Goal: Task Accomplishment & Management: Use online tool/utility

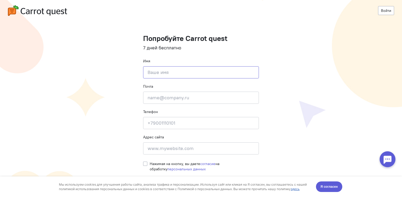
click at [152, 71] on input at bounding box center [201, 72] width 116 height 12
click at [269, 60] on cq-registration "Войти Попробуйте Carrot quest 7 дней бесплатно Имя Введите своё имя Почта Введи…" at bounding box center [201, 98] width 402 height 197
drag, startPoint x: 342, startPoint y: 186, endPoint x: 337, endPoint y: 362, distance: 175.8
click at [342, 186] on button "Я согласен" at bounding box center [329, 186] width 26 height 11
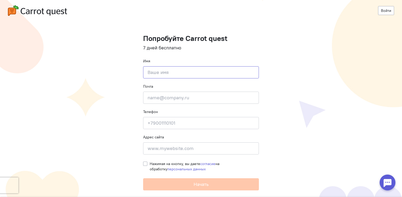
click at [160, 72] on input at bounding box center [201, 72] width 116 height 12
type input "[PERSON_NAME]"
click at [244, 99] on input "email" at bounding box center [201, 97] width 116 height 12
type input "[DOMAIN_NAME][EMAIL_ADDRESS][DOMAIN_NAME]"
type input "[PHONE_NUMBER]"
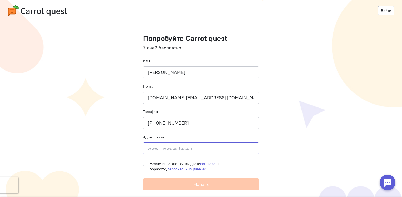
click at [162, 146] on input at bounding box center [201, 148] width 116 height 12
paste input "[URL][DOMAIN_NAME]"
type input "[URL][DOMAIN_NAME]"
click at [276, 144] on cq-registration "Войти Попробуйте Carrot quest 7 дней бесплатно Имя [PERSON_NAME] Почта [DOMAIN_…" at bounding box center [201, 98] width 402 height 197
click at [150, 162] on label "Нажимая на кнопку, вы даете согласие на обработку персональных данных" at bounding box center [204, 166] width 109 height 11
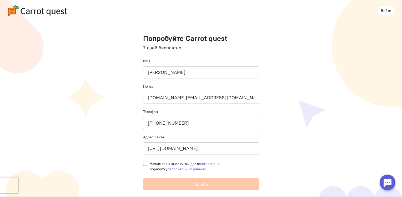
click at [146, 162] on input "Нажимая на кнопку, вы даете согласие на обработку персональных данных" at bounding box center [145, 163] width 4 height 5
checkbox input "true"
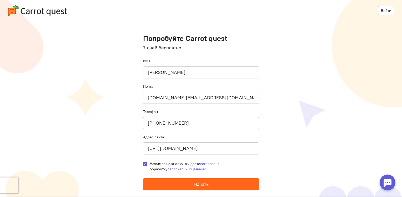
click at [166, 179] on button "Начать" at bounding box center [201, 184] width 116 height 12
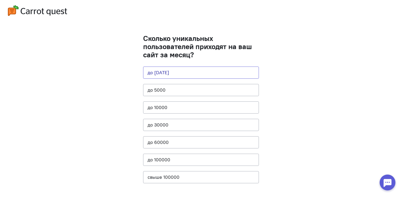
click at [220, 73] on button "до 1000" at bounding box center [201, 72] width 116 height 12
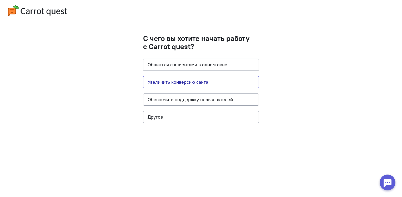
click at [220, 80] on button "Увеличить конверсию сайта" at bounding box center [201, 82] width 116 height 12
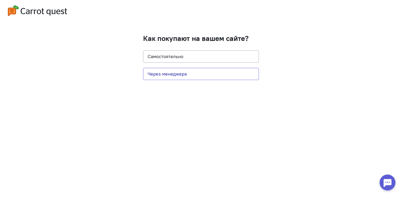
click at [211, 77] on button "Через менеджера" at bounding box center [201, 74] width 116 height 12
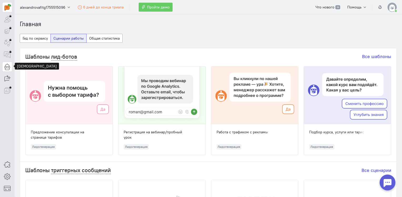
click at [5, 67] on icon at bounding box center [7, 66] width 7 height 6
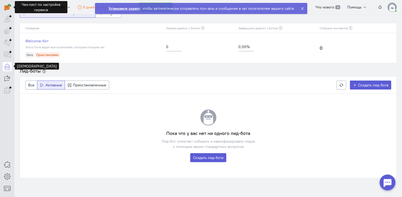
scroll to position [13, 0]
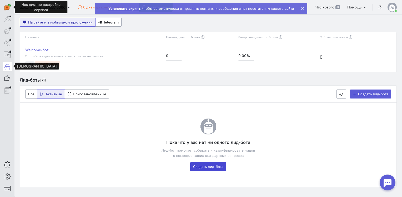
click at [215, 167] on link "Создать лид-бота" at bounding box center [208, 166] width 36 height 9
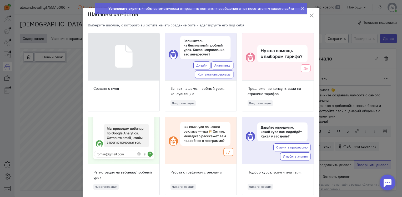
scroll to position [19, 0]
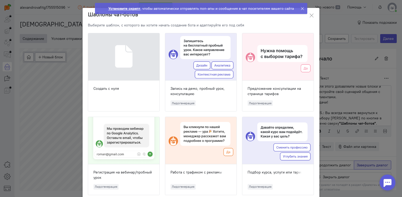
click at [309, 15] on ngb-toast "Установите скрипт , чтобы автоматически отправлять поп-апы и сообщения в чат по…" at bounding box center [201, 12] width 221 height 19
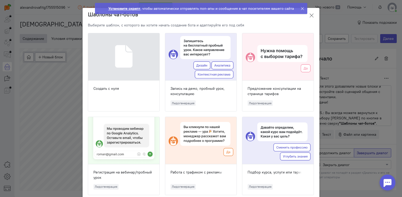
click at [311, 13] on icon at bounding box center [311, 15] width 5 height 5
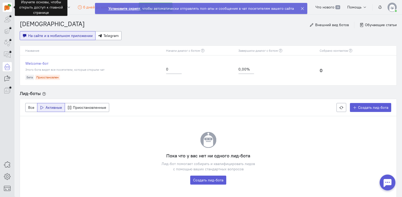
click at [7, 6] on img at bounding box center [7, 7] width 7 height 7
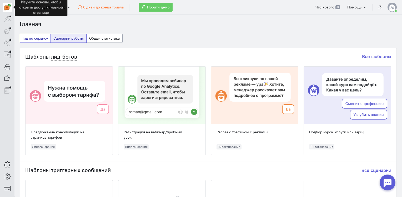
click at [38, 41] on button "Гид по сервису" at bounding box center [35, 38] width 31 height 9
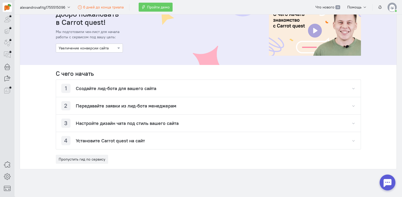
scroll to position [53, 0]
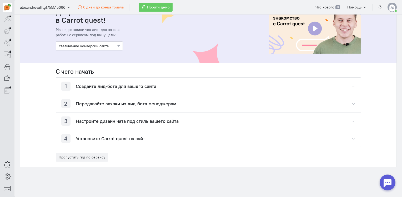
click at [149, 84] on h4 "Создайте лид-бота для вашего сайта" at bounding box center [116, 86] width 81 height 5
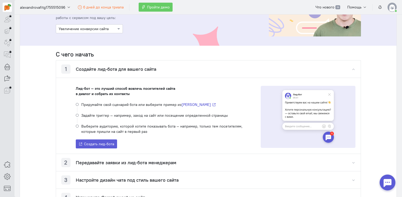
scroll to position [79, 0]
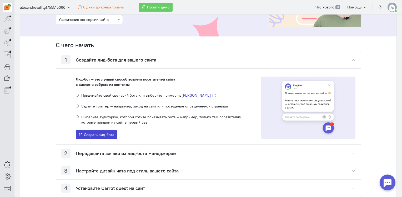
click at [96, 132] on span "Создать лид-бота" at bounding box center [99, 134] width 30 height 5
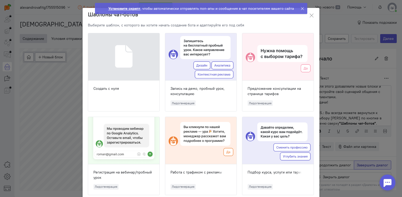
click at [193, 62] on div at bounding box center [200, 56] width 71 height 47
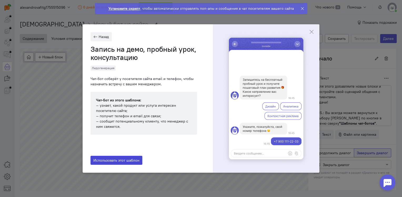
click at [126, 157] on button "Использовать этот шаблон" at bounding box center [117, 159] width 52 height 9
type input "Запись на демо, пробный урок, консультацию"
radio input "true"
radio input "false"
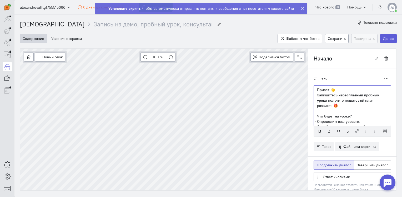
drag, startPoint x: 363, startPoint y: 94, endPoint x: 329, endPoint y: 104, distance: 35.0
click at [329, 104] on p "Запишитесь на бесплатный пробный урок и получите пошаговый план развития 🎁" at bounding box center [352, 100] width 71 height 16
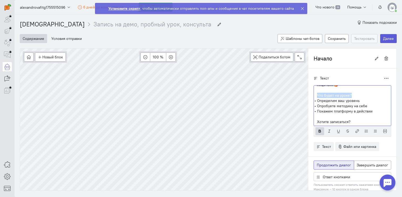
drag, startPoint x: 313, startPoint y: 96, endPoint x: 351, endPoint y: 95, distance: 37.9
click at [351, 95] on div "Привет 👋 Запишитесь на бесплатную консультацию и получите пошаговый план получе…" at bounding box center [353, 105] width 78 height 41
drag, startPoint x: 357, startPoint y: 99, endPoint x: 314, endPoint y: 102, distance: 43.3
click at [317, 102] on li "Определим ваш уровень" at bounding box center [352, 100] width 71 height 5
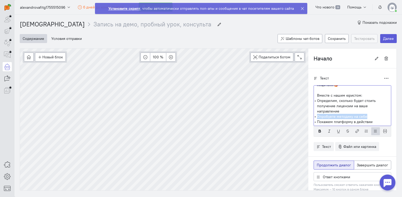
drag, startPoint x: 314, startPoint y: 115, endPoint x: 364, endPoint y: 116, distance: 49.5
click at [364, 116] on li "Опробуете методику на себе" at bounding box center [352, 116] width 71 height 5
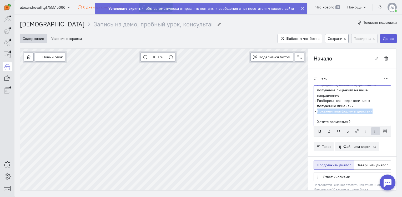
drag, startPoint x: 314, startPoint y: 111, endPoint x: 369, endPoint y: 111, distance: 54.8
click at [369, 111] on li "Покажем платформу в действии" at bounding box center [352, 110] width 71 height 5
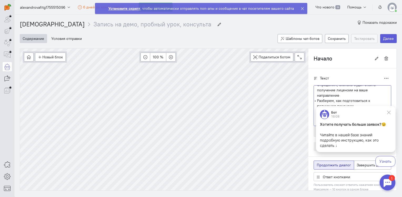
scroll to position [0, 0]
click at [388, 113] on icon at bounding box center [389, 112] width 5 height 5
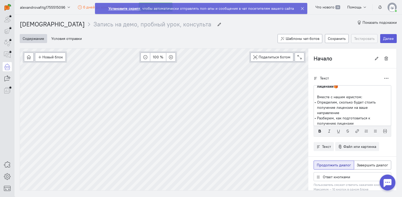
scroll to position [26, 0]
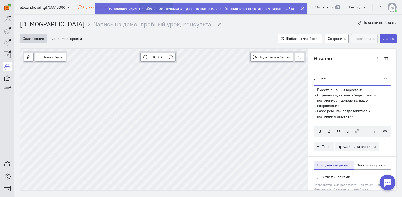
click at [337, 104] on li "Определим, сколько будет стоить получение лицензии на ваше направление" at bounding box center [352, 100] width 71 height 16
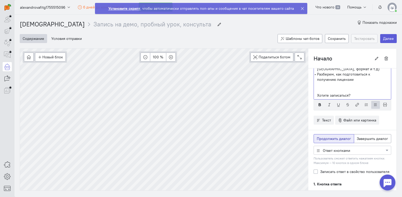
scroll to position [24, 0]
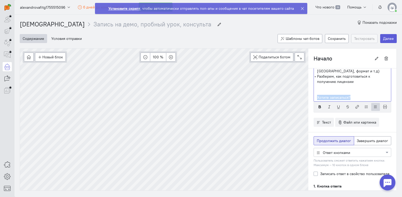
drag, startPoint x: 346, startPoint y: 97, endPoint x: 313, endPoint y: 97, distance: 32.9
click at [317, 97] on p "Хотите записаться?" at bounding box center [352, 97] width 71 height 5
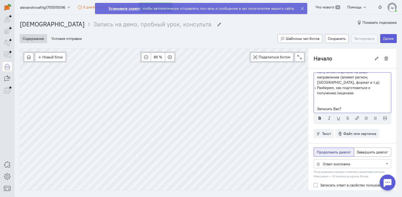
scroll to position [0, 0]
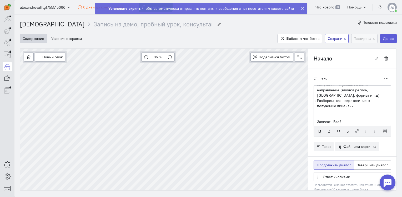
click at [338, 42] on button "Сохранить" at bounding box center [337, 38] width 24 height 9
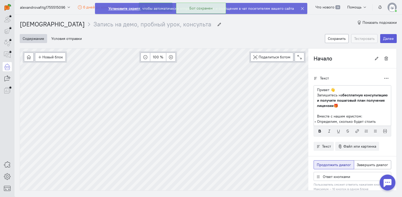
scroll to position [40, 0]
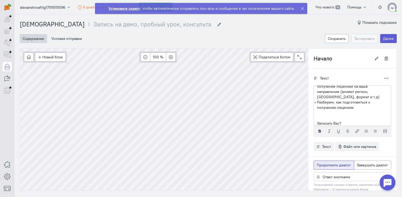
type input "Выбор курса"
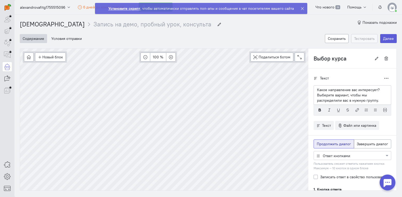
click at [351, 100] on p "Какое направление вас интересует? Выберите вариант, чтобы мы распределили вас в…" at bounding box center [352, 95] width 71 height 16
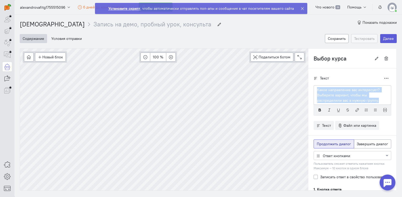
click at [351, 100] on p "Какое направление вас интересует? Выберите вариант, чтобы мы распределили вас в…" at bounding box center [352, 95] width 71 height 16
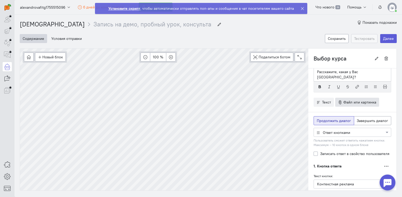
scroll to position [26, 0]
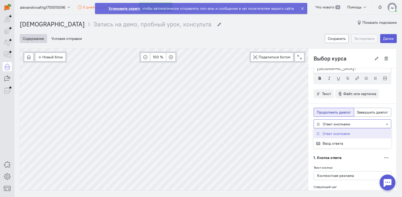
click at [335, 124] on div at bounding box center [352, 123] width 77 height 5
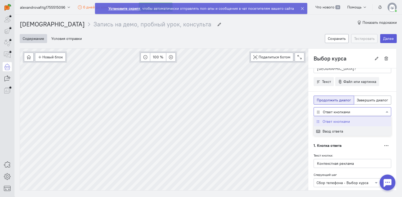
click at [333, 129] on span "Ввод ответа" at bounding box center [333, 131] width 21 height 5
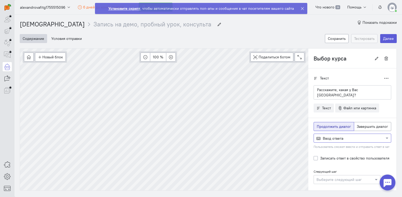
scroll to position [3, 0]
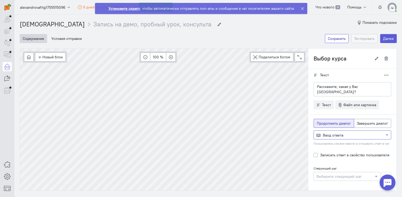
click at [334, 40] on button "Сохранить" at bounding box center [337, 38] width 24 height 9
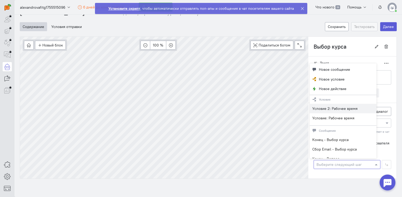
click at [360, 163] on div at bounding box center [347, 163] width 66 height 5
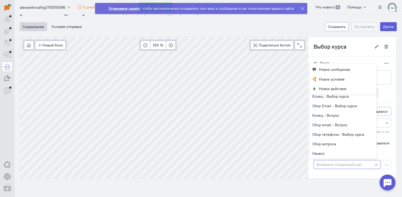
scroll to position [53, 0]
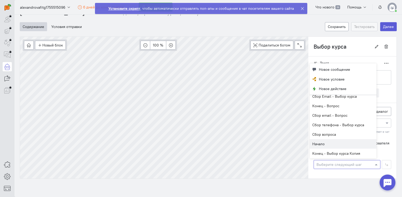
click at [309, 149] on div "Текст Дублировать Расскажите, какая у Вас ниша?" at bounding box center [353, 116] width 88 height 126
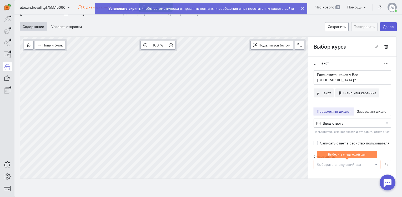
click at [384, 153] on div "Следующий шаг Выберите следующий шаг Выберите следующий шаг" at bounding box center [353, 160] width 78 height 15
click at [331, 163] on div at bounding box center [347, 163] width 66 height 5
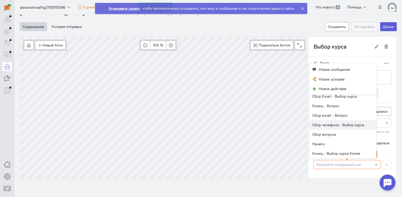
click at [341, 123] on span "Сбор телефона - Выбор курса" at bounding box center [339, 124] width 52 height 5
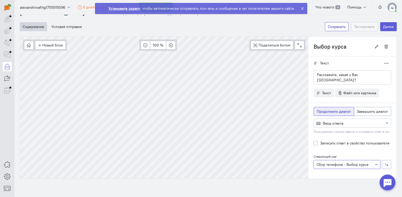
click at [334, 27] on button "Сохранить" at bounding box center [337, 26] width 24 height 9
type input "Сбор Email - Выбор курса"
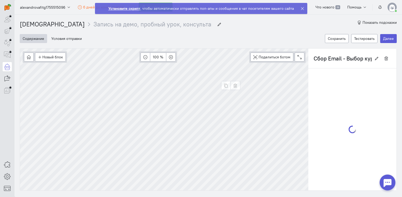
scroll to position [0, 0]
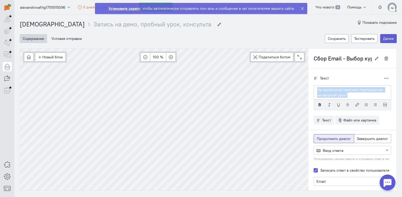
drag, startPoint x: 345, startPoint y: 94, endPoint x: 308, endPoint y: 87, distance: 37.2
click at [309, 87] on div "Текст Дублировать На какой email прислать приглашение на вводный урок?" at bounding box center [353, 155] width 88 height 174
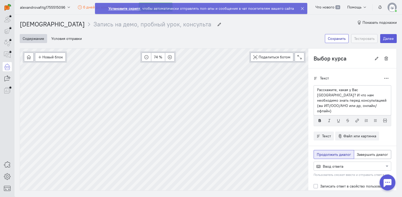
click at [329, 38] on button "Сохранить" at bounding box center [337, 38] width 24 height 9
click at [341, 99] on p "Расскажите, какая у Вас ниша? И что нам необходимо знать перед консультацией (в…" at bounding box center [352, 100] width 71 height 26
drag, startPoint x: 368, startPoint y: 89, endPoint x: 384, endPoint y: 95, distance: 17.0
click at [384, 95] on p "Расскажите, какая у Вас ниша? И что нам необходимо знать перед консультацией (в…" at bounding box center [352, 100] width 71 height 26
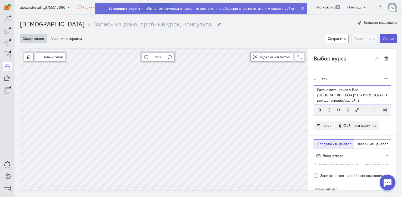
click at [377, 95] on p "Расскажите, какая у Вас ниша? Вы ИП/ООО/АНО или др, онлайн/офлайн)" at bounding box center [352, 95] width 71 height 16
click at [330, 40] on button "Сохранить" at bounding box center [337, 38] width 24 height 9
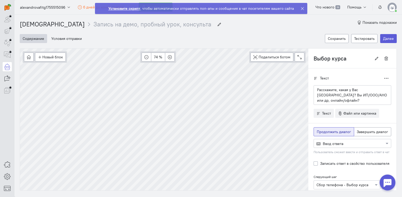
scroll to position [3, 0]
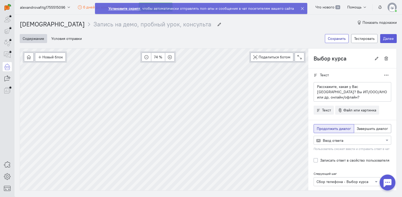
click at [327, 40] on button "Сохранить" at bounding box center [337, 38] width 24 height 9
click at [360, 41] on button "Тестировать" at bounding box center [365, 38] width 26 height 9
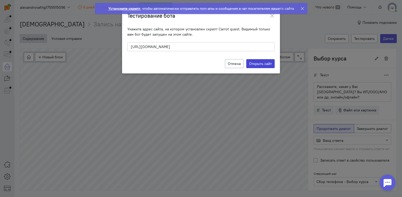
click at [257, 61] on label "Открыть сайт" at bounding box center [261, 63] width 28 height 9
click at [0, 0] on input "Открыть сайт" at bounding box center [0, 0] width 0 height 0
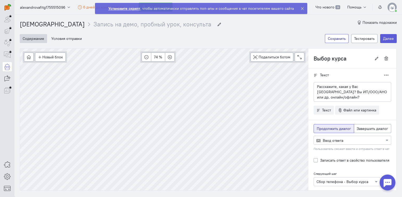
click at [335, 39] on button "Сохранить" at bounding box center [337, 38] width 24 height 9
click at [262, 61] on div "Новый блок Сообщение Условие Действия Запись на встречу 136 % Поделиться ботом …" at bounding box center [164, 56] width 289 height 17
type input "Условие 2: Рабочее время"
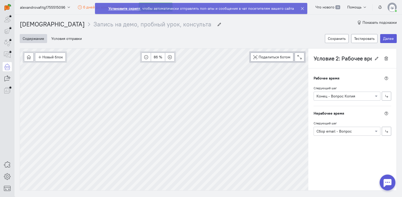
scroll to position [0, 0]
click at [333, 80] on div "Новый блок Сообщение Условие Действия Запись на встречу 86 % Поделиться ботом B…" at bounding box center [208, 119] width 377 height 142
click at [67, 36] on button "Условия отправки" at bounding box center [66, 38] width 36 height 9
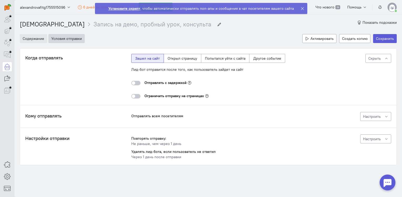
click at [38, 40] on button "Содержание" at bounding box center [33, 38] width 27 height 9
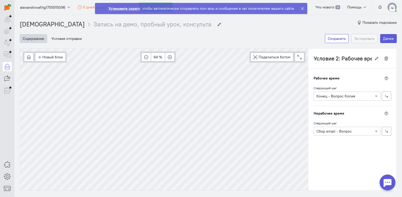
click at [327, 37] on button "Сохранить" at bounding box center [337, 38] width 24 height 9
click at [218, 24] on icon "breadcrumb" at bounding box center [220, 24] width 4 height 4
click at [153, 25] on input "Запись на демо, пробный урок, консультацию" at bounding box center [153, 24] width 119 height 9
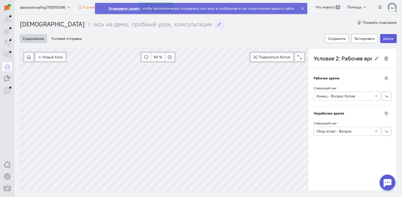
click at [153, 25] on input "Запись на демо, пробный урок, консультацию" at bounding box center [153, 24] width 119 height 9
type input "Бесплатная конса"
click at [154, 24] on div "Чат-боты Бесплатная конса Бесплатная конса Показать подсказки" at bounding box center [208, 21] width 377 height 14
click at [334, 37] on button "Сохранить" at bounding box center [337, 38] width 24 height 9
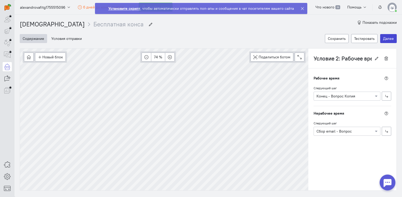
click at [381, 37] on button "Далее" at bounding box center [389, 38] width 17 height 9
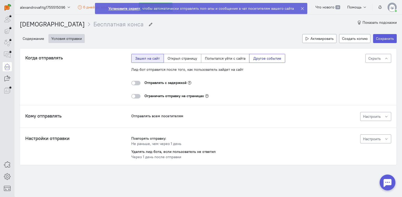
click at [272, 58] on label "Другое событие" at bounding box center [267, 58] width 36 height 9
click at [257, 58] on input "Другое событие" at bounding box center [255, 57] width 3 height 3
radio input "true"
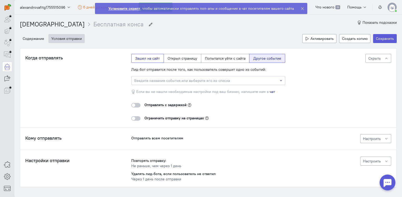
click at [145, 59] on label "Зашел на сайт" at bounding box center [147, 58] width 33 height 9
click at [139, 59] on input "Зашел на сайт" at bounding box center [136, 57] width 3 height 3
radio input "true"
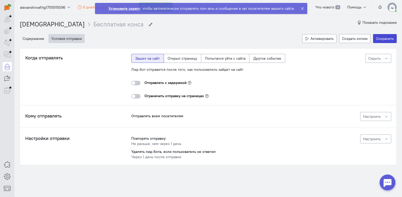
click at [383, 37] on button "Сохранить" at bounding box center [386, 38] width 24 height 9
click at [317, 39] on span "Активировать" at bounding box center [322, 38] width 23 height 5
click at [133, 8] on strong "Установите скрипт" at bounding box center [125, 8] width 32 height 5
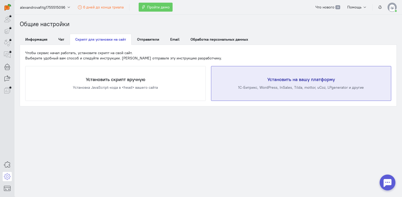
click at [277, 72] on div "Установить на вашу платформу 1С-Битрикс, WordPress, InSales, Tilda, mottor, uCo…" at bounding box center [302, 83] width 180 height 34
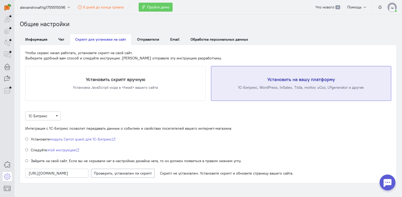
scroll to position [20, 0]
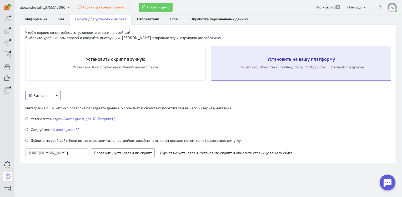
click at [53, 94] on span "1С Битрикс" at bounding box center [43, 95] width 29 height 5
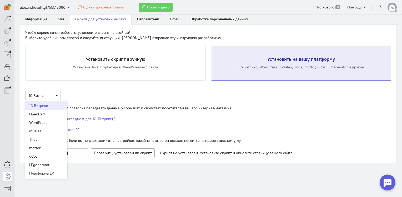
click at [152, 106] on div "Интеграция с 1С-Битрикс позволит передавать данные о событиях и свойствах посет…" at bounding box center [208, 107] width 366 height 5
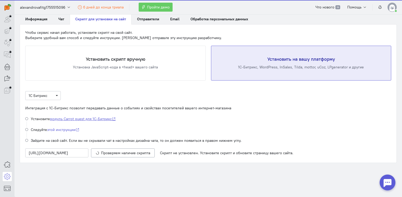
click at [115, 117] on icon at bounding box center [114, 119] width 4 height 4
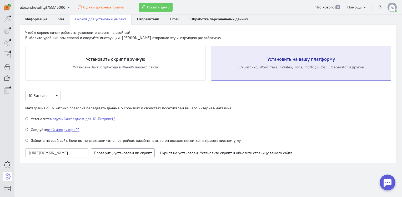
click at [70, 130] on link "этой инструкции" at bounding box center [63, 129] width 32 height 5
click at [58, 95] on span "1С Битрикс" at bounding box center [43, 95] width 36 height 9
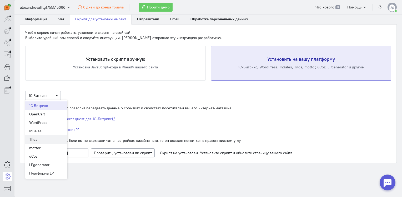
click at [45, 136] on div "Tilda" at bounding box center [46, 138] width 34 height 5
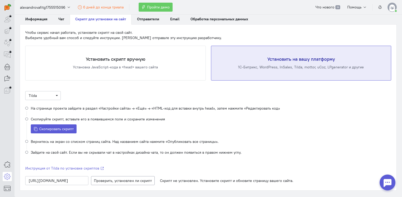
click at [164, 94] on div "Tilda На странице проекта зайдите в раздел «Настройки сайта» → «Ещё» → «HTML-ко…" at bounding box center [208, 138] width 366 height 94
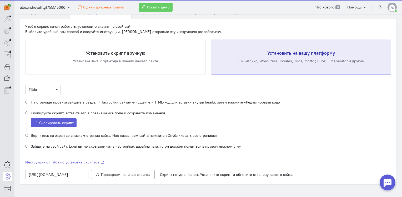
scroll to position [48, 0]
